Goal: Navigation & Orientation: Find specific page/section

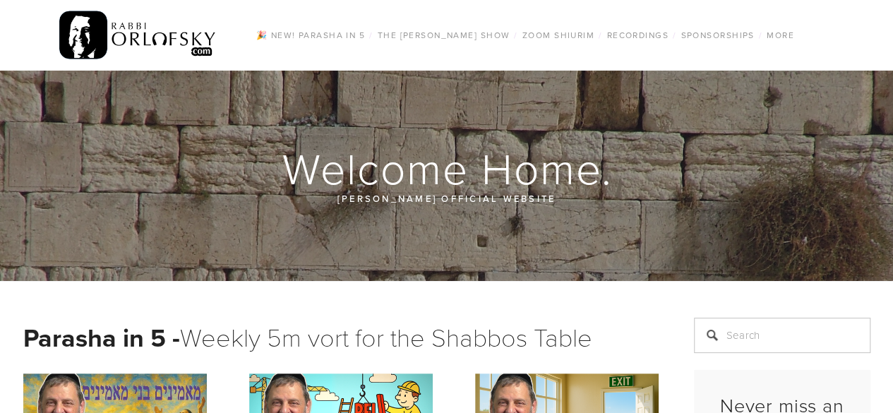
scroll to position [207, 0]
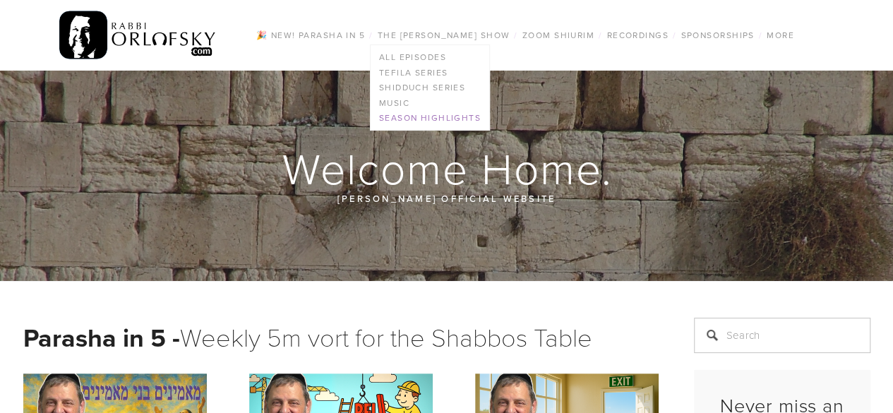
click at [427, 115] on link "Season Highlights" at bounding box center [429, 119] width 119 height 16
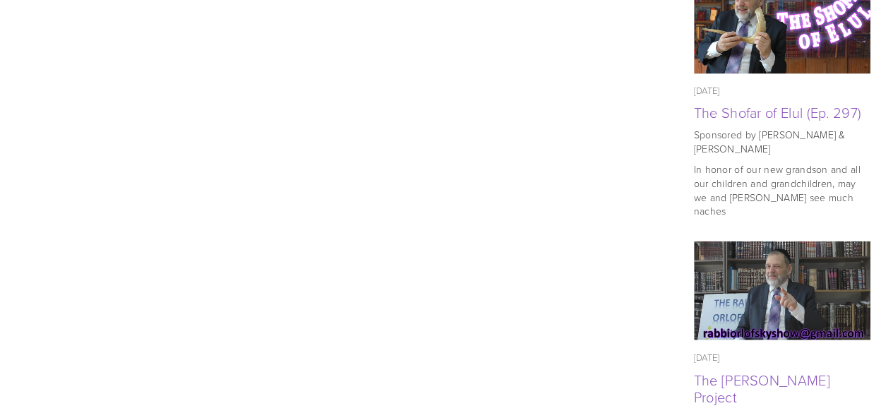
scroll to position [1162, 0]
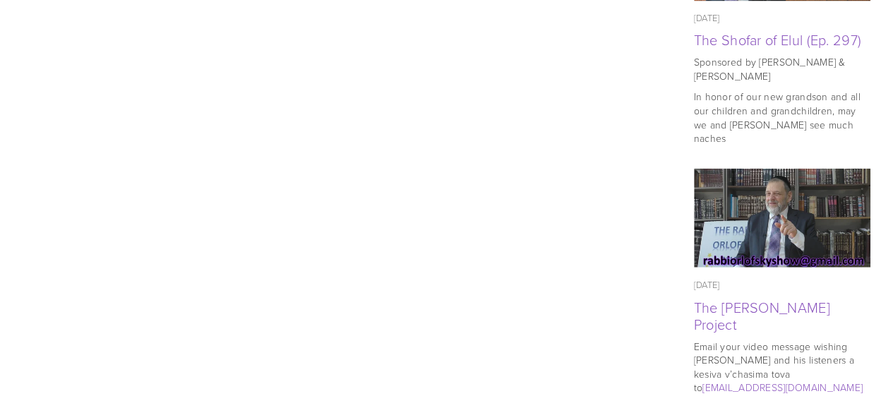
click at [476, 362] on p at bounding box center [340, 364] width 635 height 17
